Goal: Information Seeking & Learning: Learn about a topic

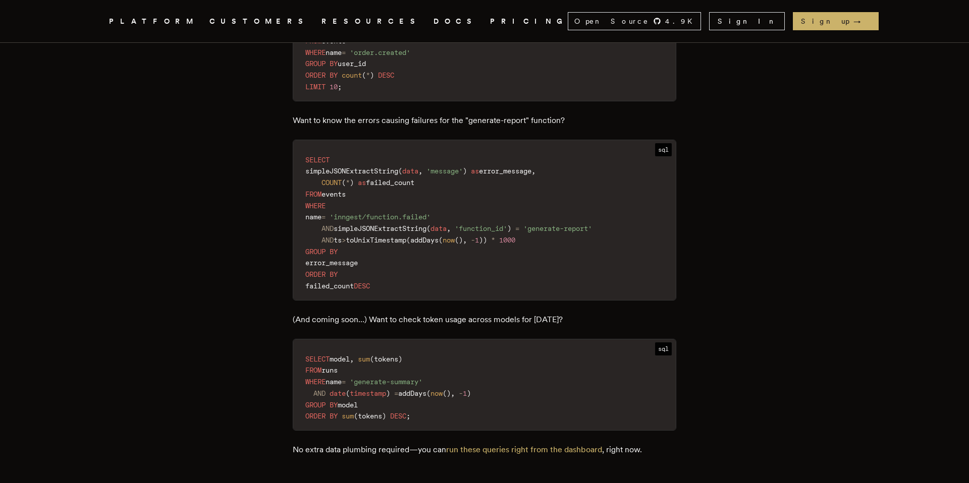
scroll to position [1369, 0]
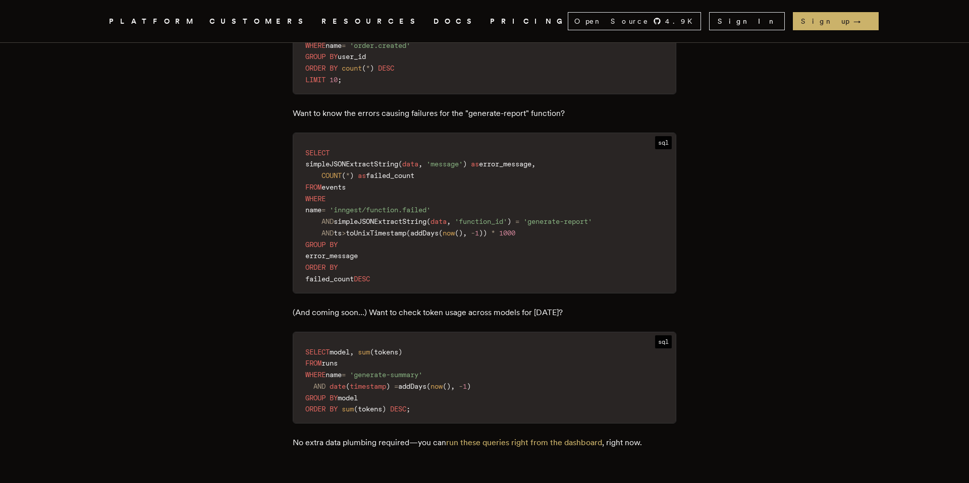
click at [404, 257] on code "SELECT simpleJSONExtractString ( data , 'message' ) as error_message , COUNT ( …" at bounding box center [484, 216] width 383 height 154
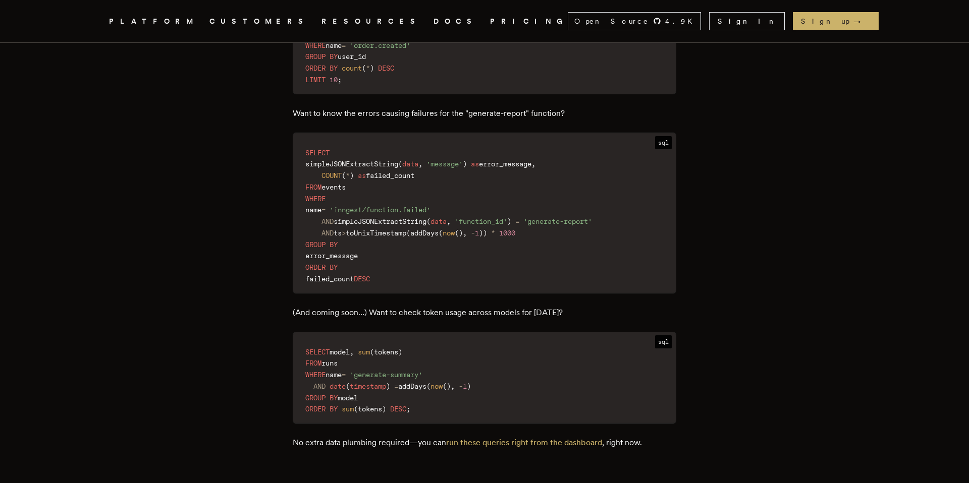
click at [422, 251] on code "SELECT simpleJSONExtractString ( data , 'message' ) as error_message , COUNT ( …" at bounding box center [484, 216] width 383 height 154
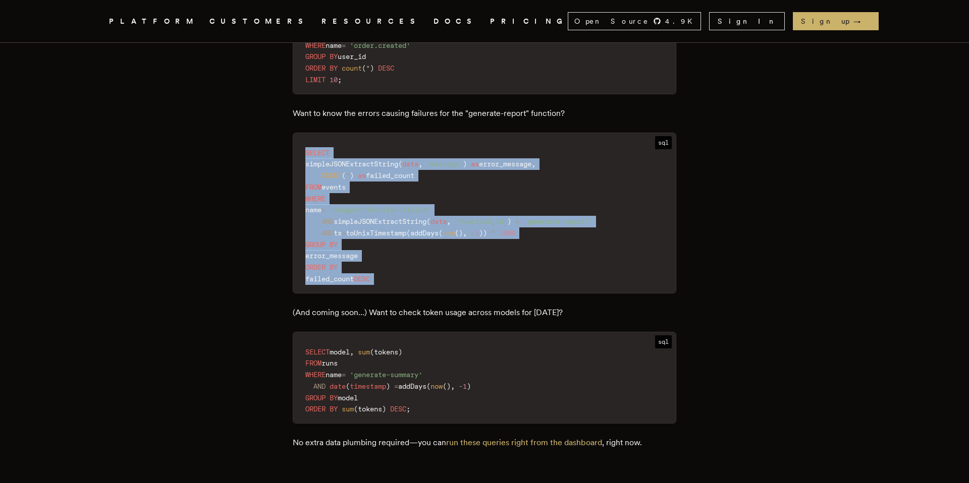
drag, startPoint x: 417, startPoint y: 256, endPoint x: 303, endPoint y: 132, distance: 167.9
click at [303, 139] on code "SELECT simpleJSONExtractString ( data , 'message' ) as error_message , COUNT ( …" at bounding box center [484, 216] width 383 height 154
copy div "SELECT simpleJSONExtractString ( data , 'message' ) as error_message , COUNT ( …"
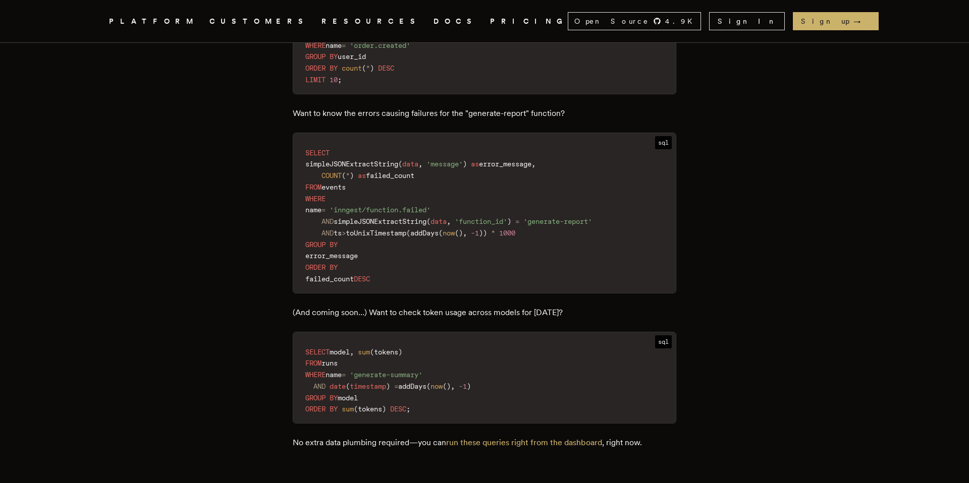
click at [606, 306] on p "(And coming soon…) Want to check token usage across models for [DATE]?" at bounding box center [485, 313] width 384 height 14
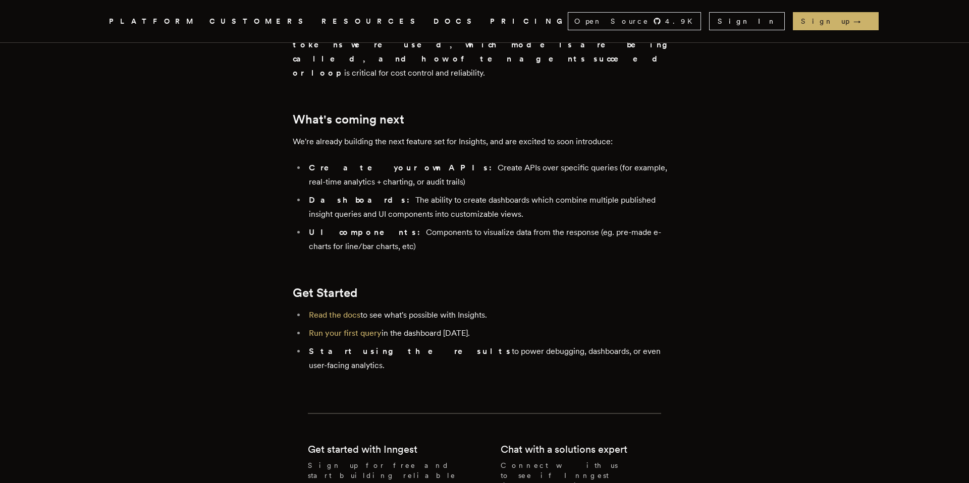
scroll to position [2026, 0]
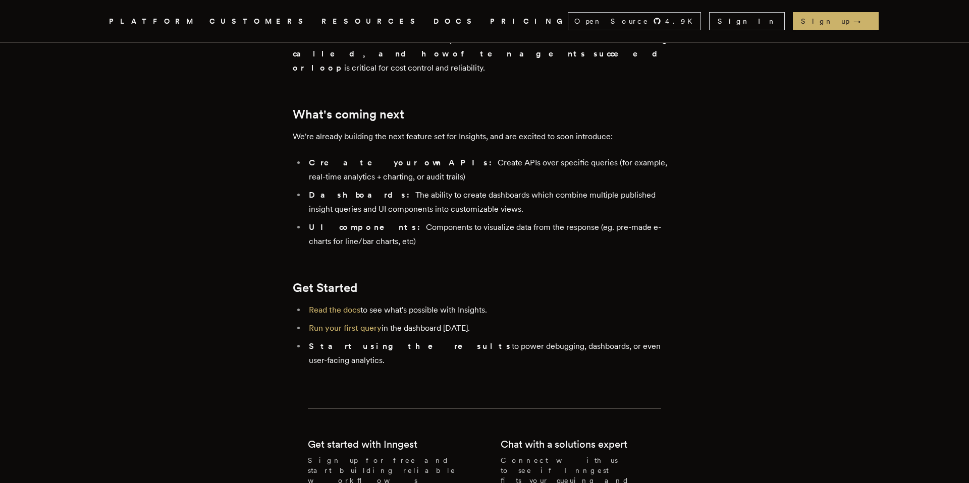
click at [333, 305] on link "Read the docs" at bounding box center [334, 310] width 51 height 10
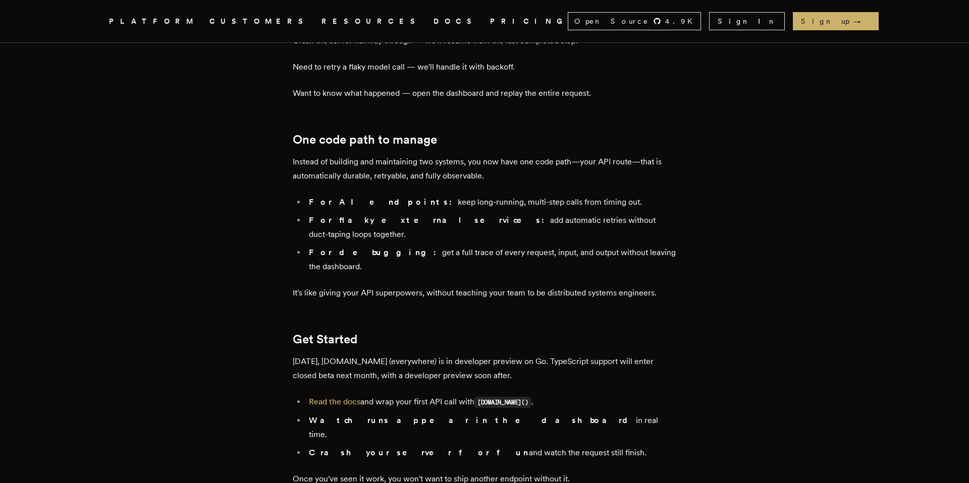
scroll to position [1585, 0]
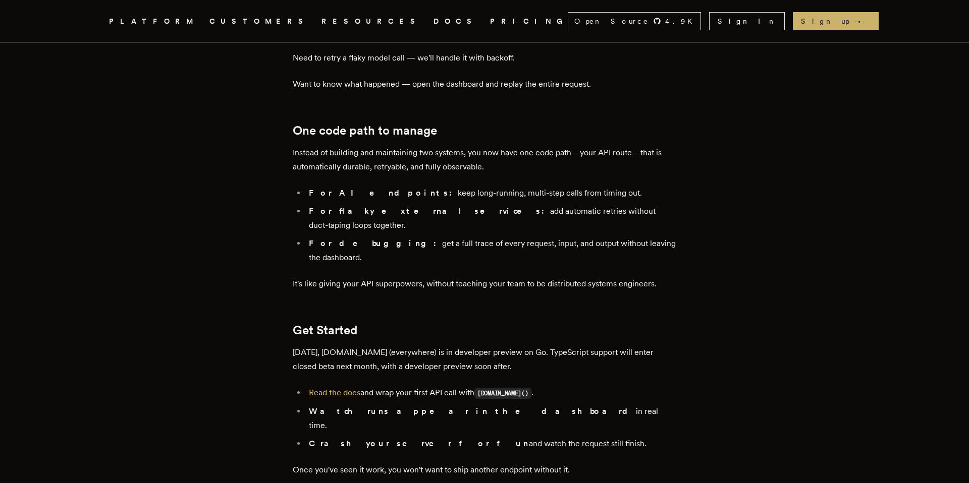
click at [347, 388] on link "Read the docs" at bounding box center [334, 393] width 51 height 10
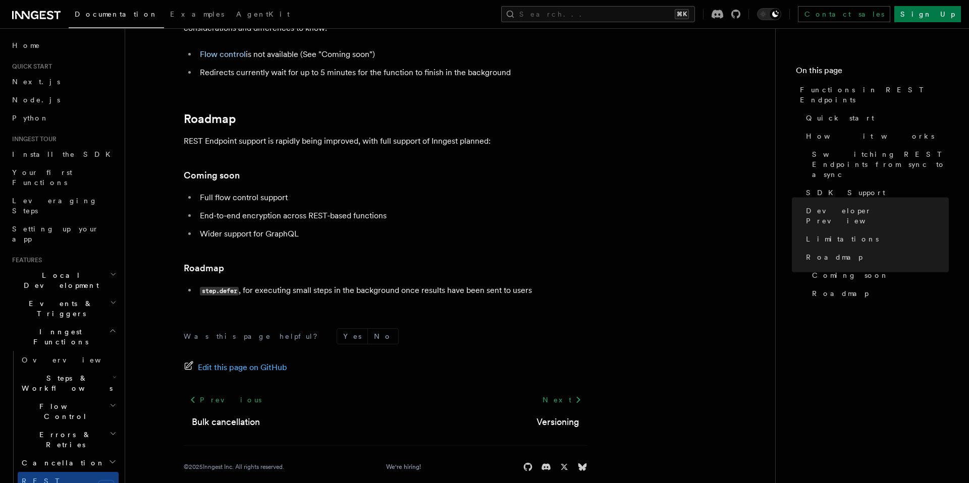
scroll to position [1833, 0]
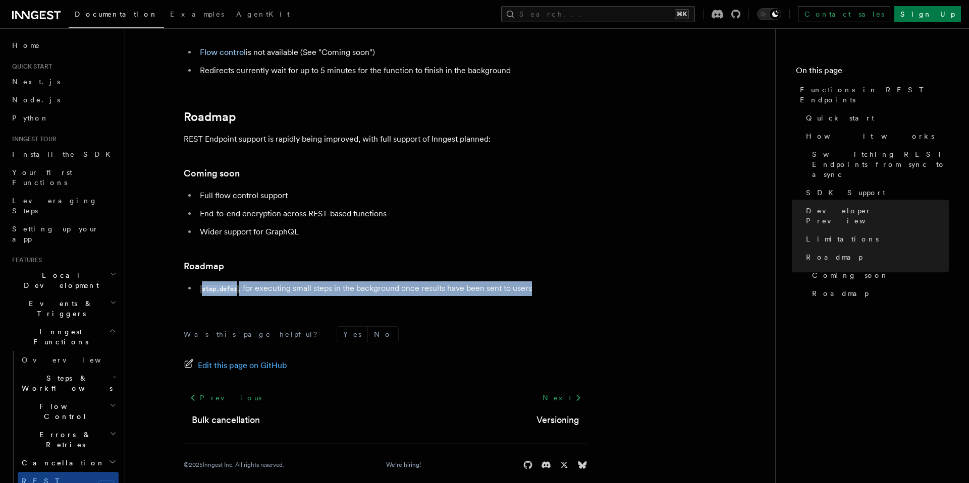
drag, startPoint x: 462, startPoint y: 286, endPoint x: 199, endPoint y: 285, distance: 262.9
click at [199, 285] on li "step.defer , for executing small steps in the background once results have been…" at bounding box center [392, 289] width 391 height 15
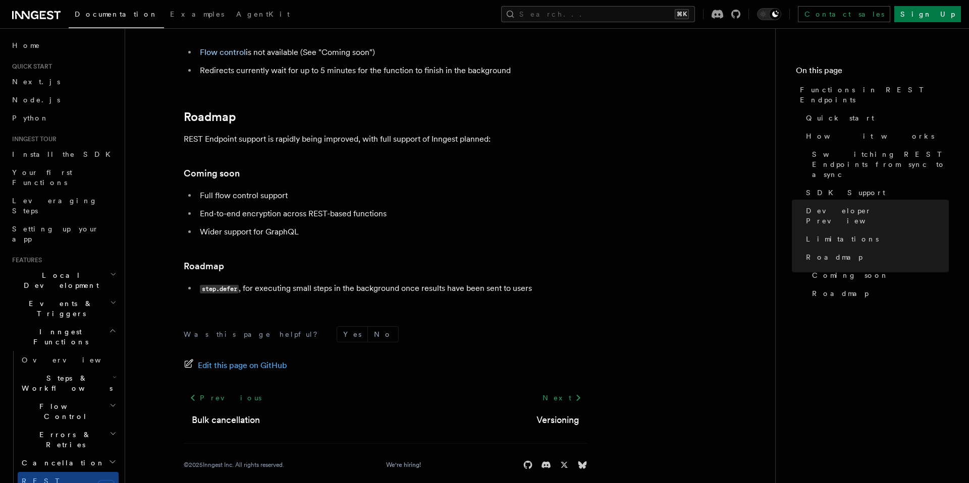
click at [384, 222] on ul "Full flow control support End-to-end encryption across REST-based functions Wid…" at bounding box center [386, 214] width 404 height 50
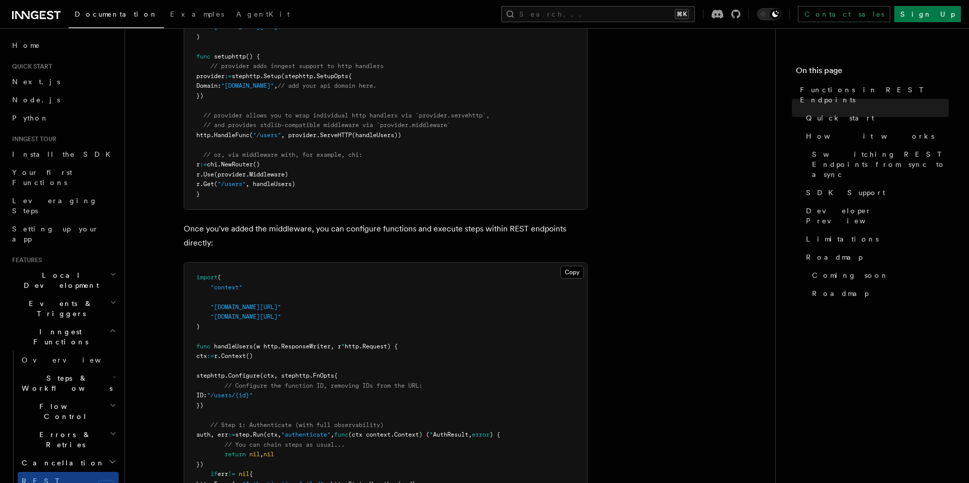
scroll to position [496, 0]
